Goal: Find specific page/section

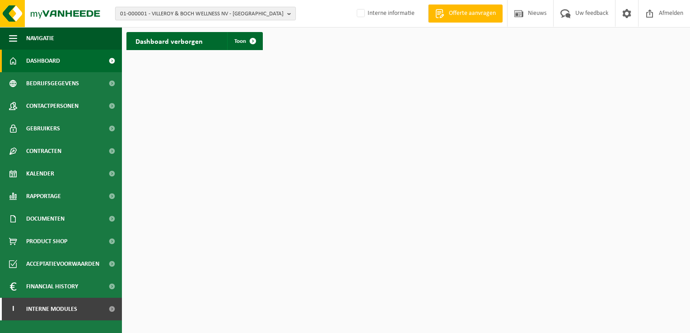
click at [140, 14] on span "01-000001 - VILLEROY & BOCH WELLNESS NV - [GEOGRAPHIC_DATA]" at bounding box center [201, 14] width 163 height 14
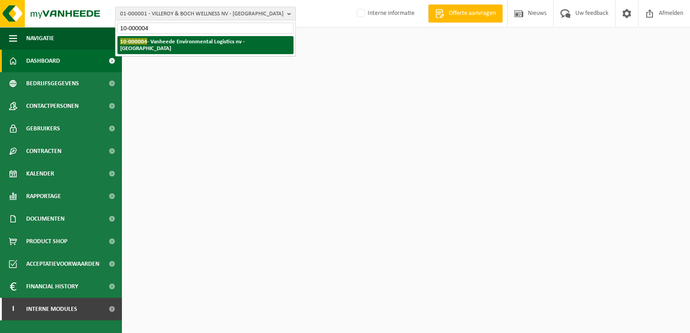
type input "10-000004"
click at [177, 42] on strong "10-000004 - Vanheede Environmental Logistics nv - [GEOGRAPHIC_DATA]" at bounding box center [182, 45] width 125 height 14
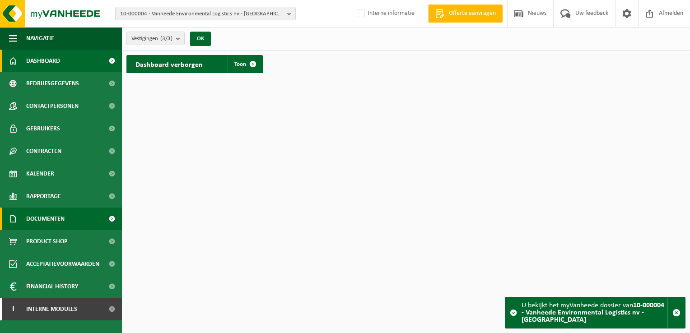
click at [55, 219] on span "Documenten" at bounding box center [45, 219] width 38 height 23
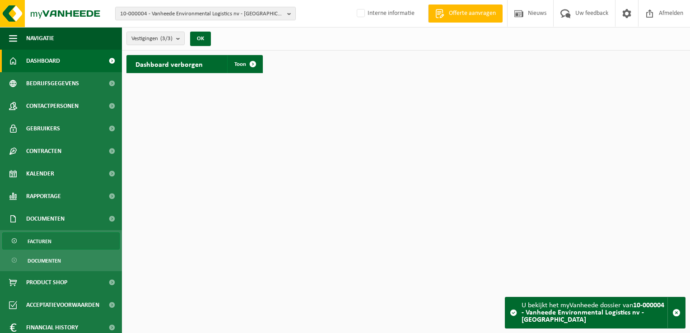
click at [59, 242] on link "Facturen" at bounding box center [60, 241] width 117 height 17
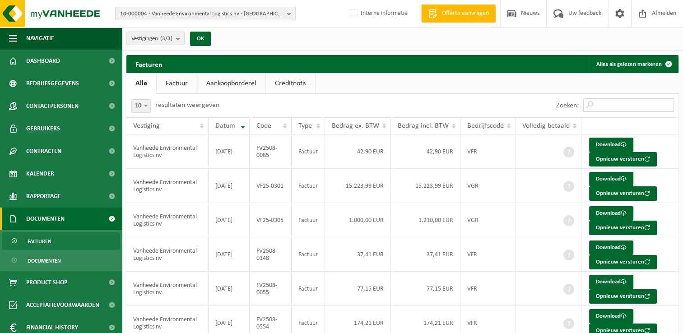
click at [614, 102] on input "Zoeken:" at bounding box center [628, 105] width 91 height 14
paste input "FV25-0092"
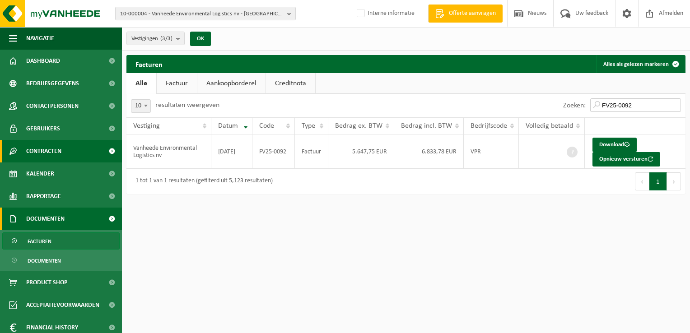
type input "FV25-0092"
